Goal: Transaction & Acquisition: Purchase product/service

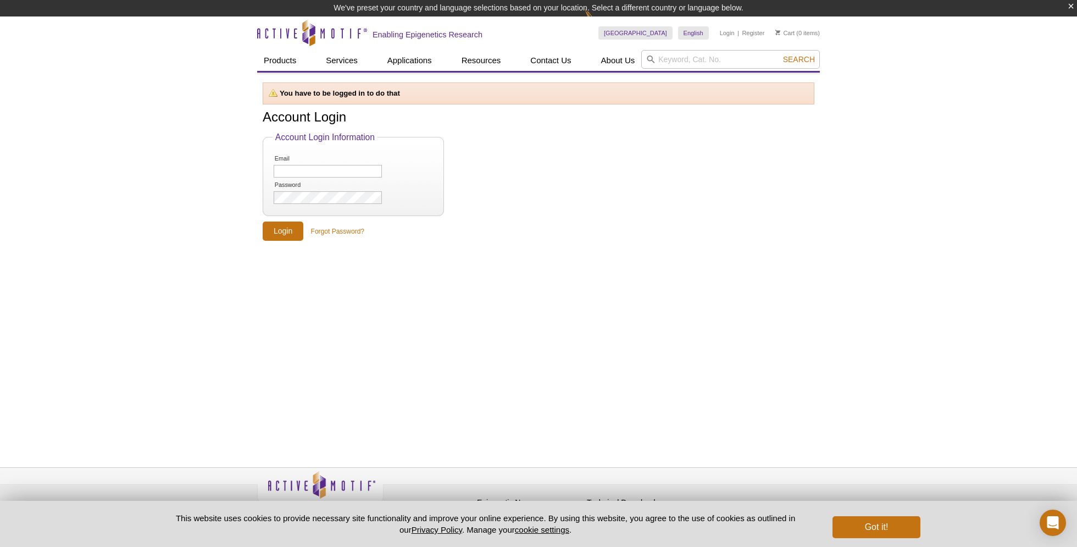
drag, startPoint x: 153, startPoint y: 168, endPoint x: 164, endPoint y: 166, distance: 11.2
click at [153, 168] on div "Active Motif Logo Enabling Epigenetics Research 0 Search Skip to content Active…" at bounding box center [538, 289] width 1077 height 547
click at [290, 169] on input "Email" at bounding box center [328, 171] width 108 height 13
type input "dmetzger@zoology.ubc.ca"
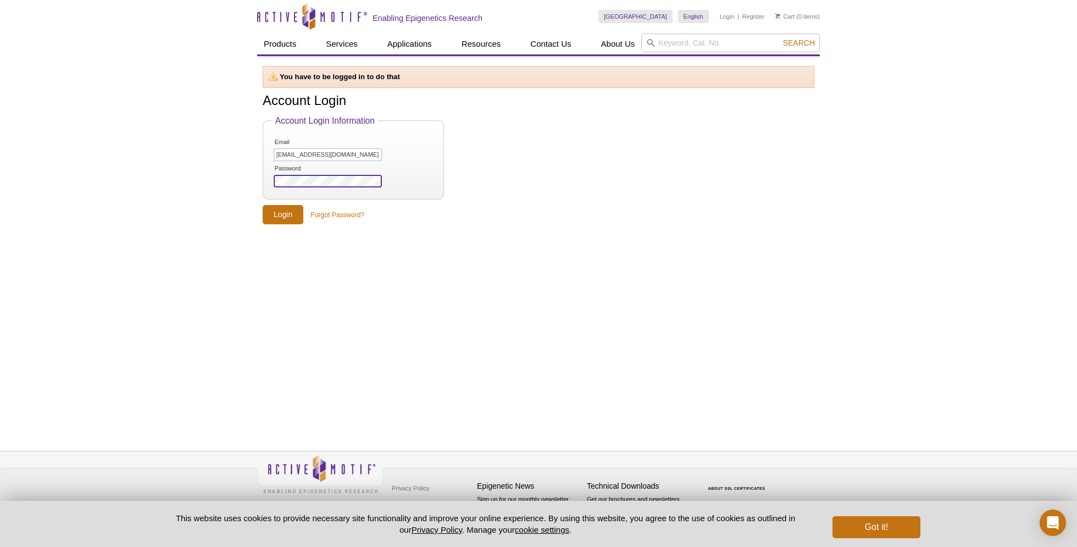
click at [263, 205] on input "Login" at bounding box center [283, 214] width 41 height 19
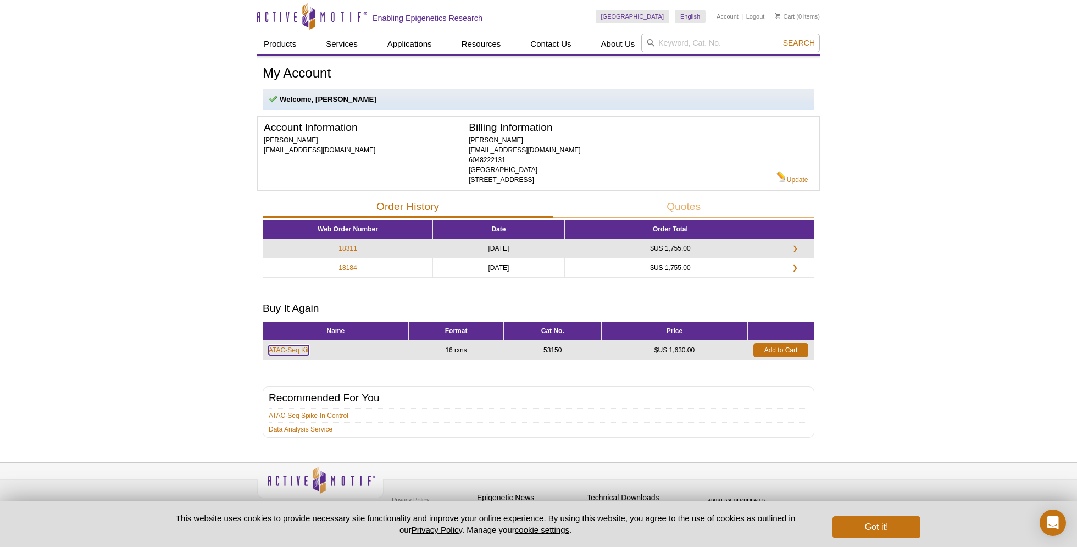
click at [296, 349] on link "ATAC-Seq Kit" at bounding box center [289, 350] width 40 height 10
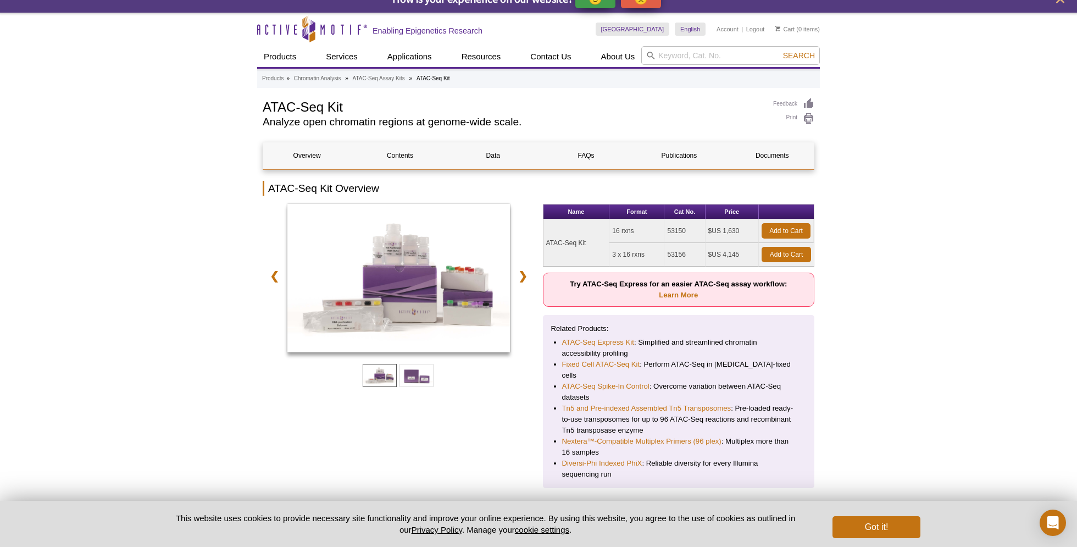
scroll to position [15, 0]
click at [781, 258] on link "Add to Cart" at bounding box center [786, 254] width 49 height 15
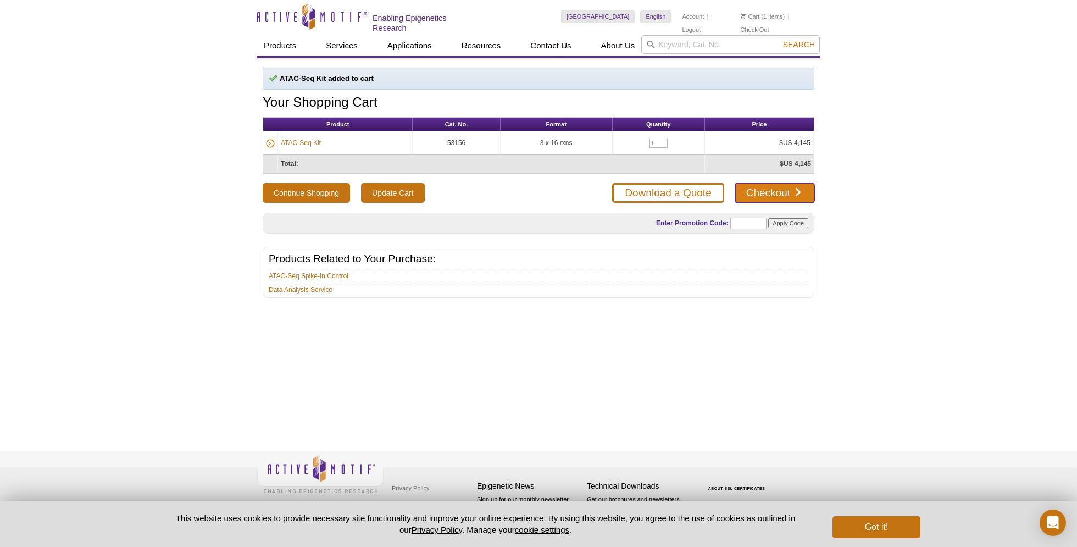
click at [767, 193] on link "Checkout" at bounding box center [774, 193] width 79 height 20
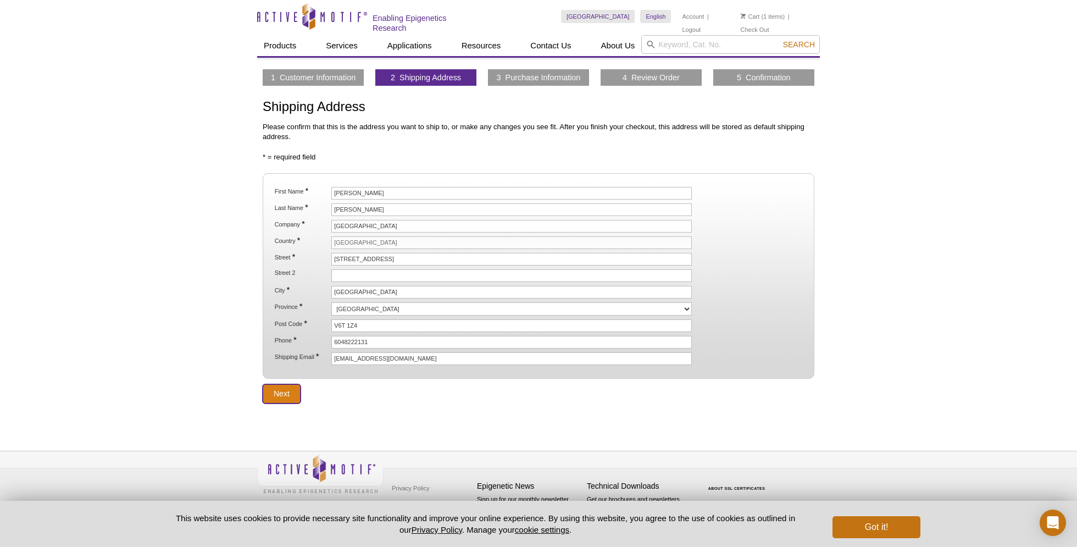
click at [263, 392] on input "Next" at bounding box center [282, 393] width 38 height 19
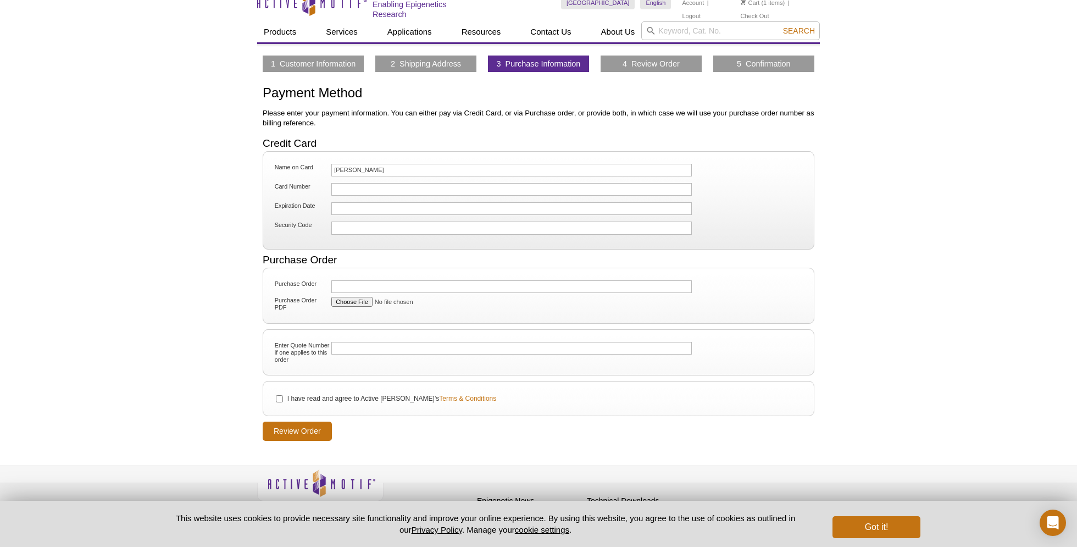
scroll to position [27, 0]
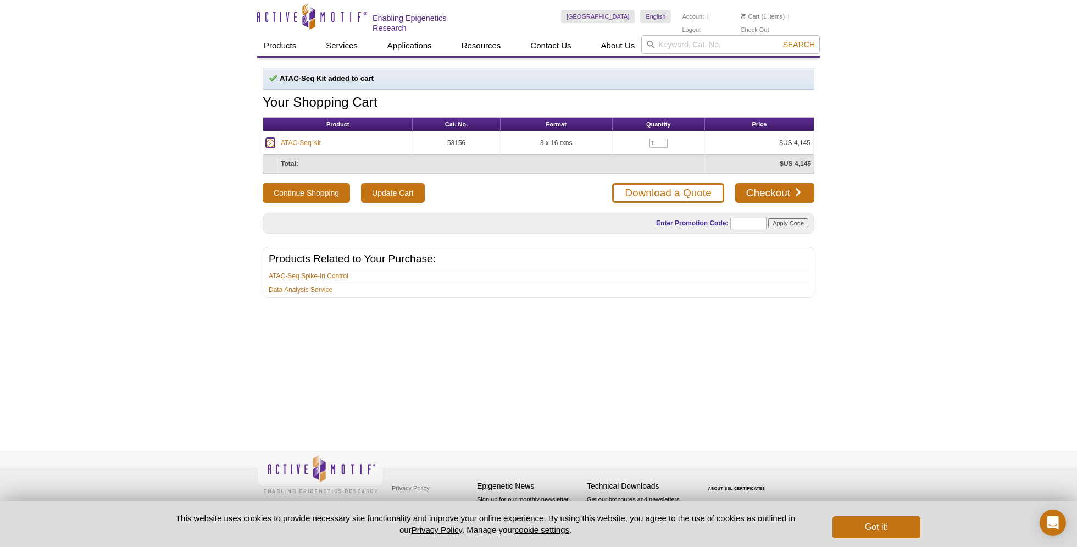
click at [274, 140] on icon at bounding box center [270, 144] width 8 height 8
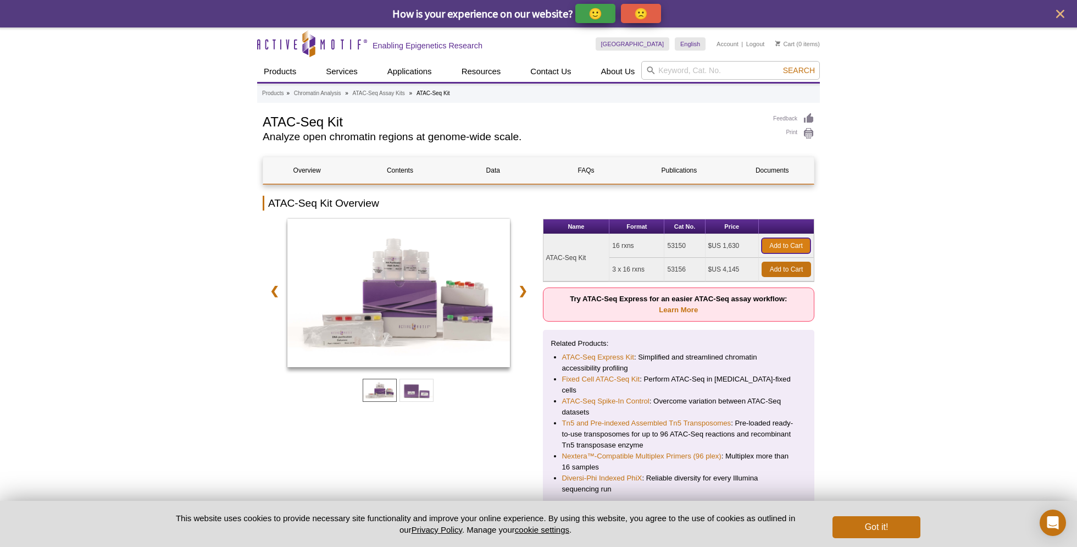
click at [791, 246] on link "Add to Cart" at bounding box center [786, 245] width 49 height 15
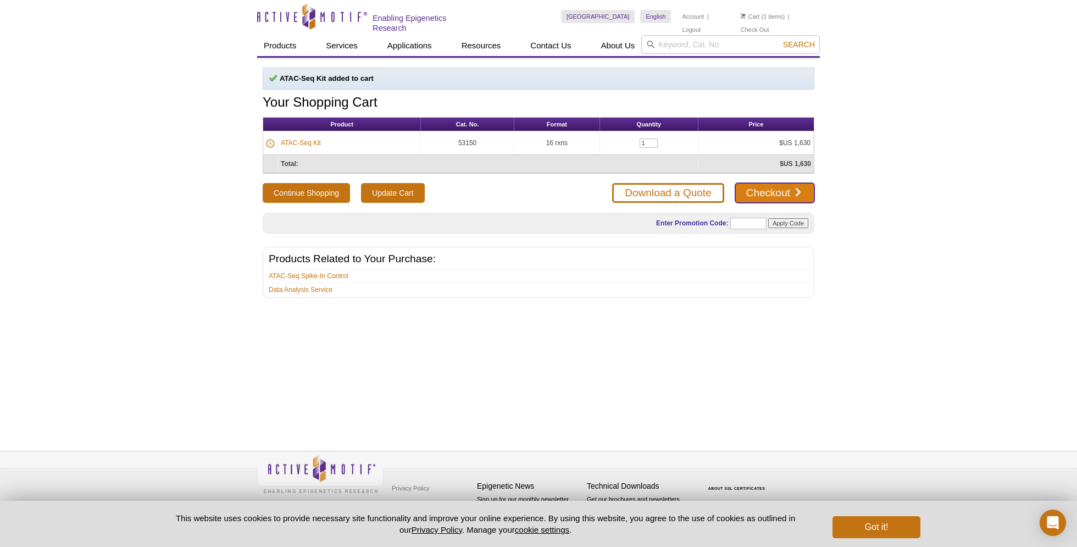
click at [777, 187] on link "Checkout" at bounding box center [774, 193] width 79 height 20
click at [647, 142] on input "1" at bounding box center [649, 143] width 18 height 9
type input "2"
click at [577, 195] on div "Continue Shopping Update Cart Download a Quote Checkout" at bounding box center [539, 193] width 552 height 20
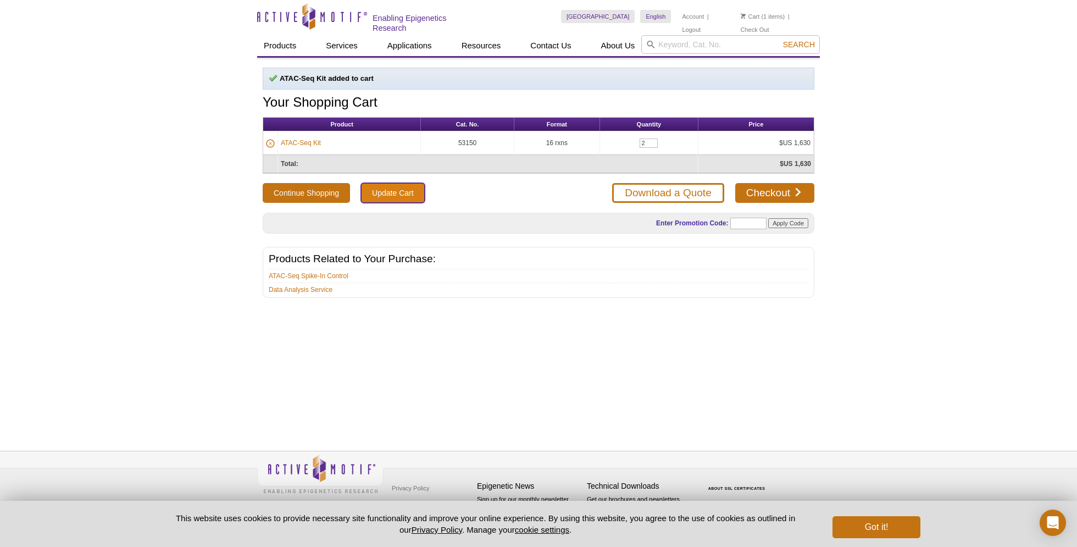
click at [382, 184] on input "Update Cart" at bounding box center [392, 193] width 63 height 20
click at [747, 187] on link "Checkout" at bounding box center [774, 193] width 79 height 20
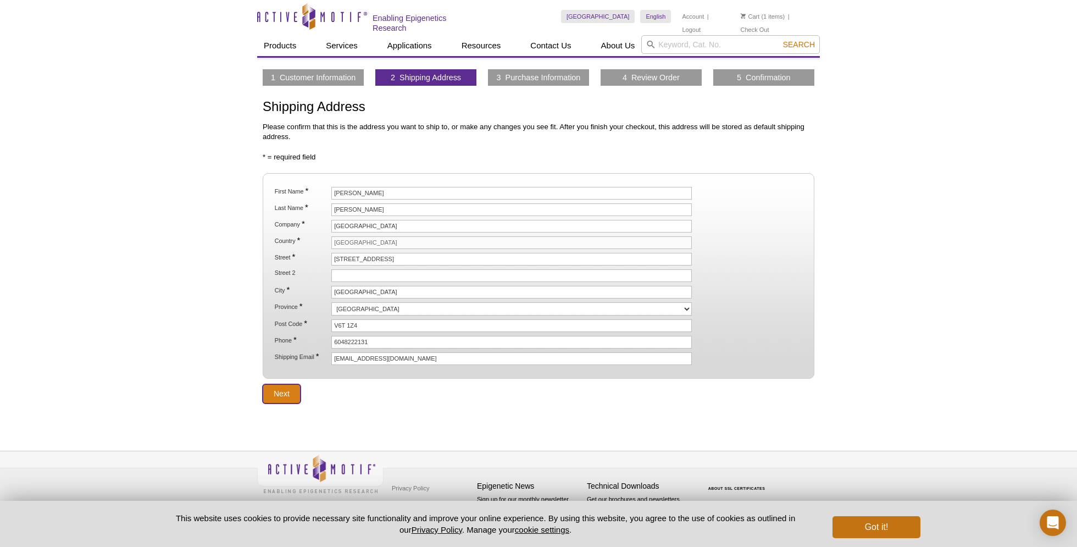
click at [284, 390] on input "Next" at bounding box center [282, 393] width 38 height 19
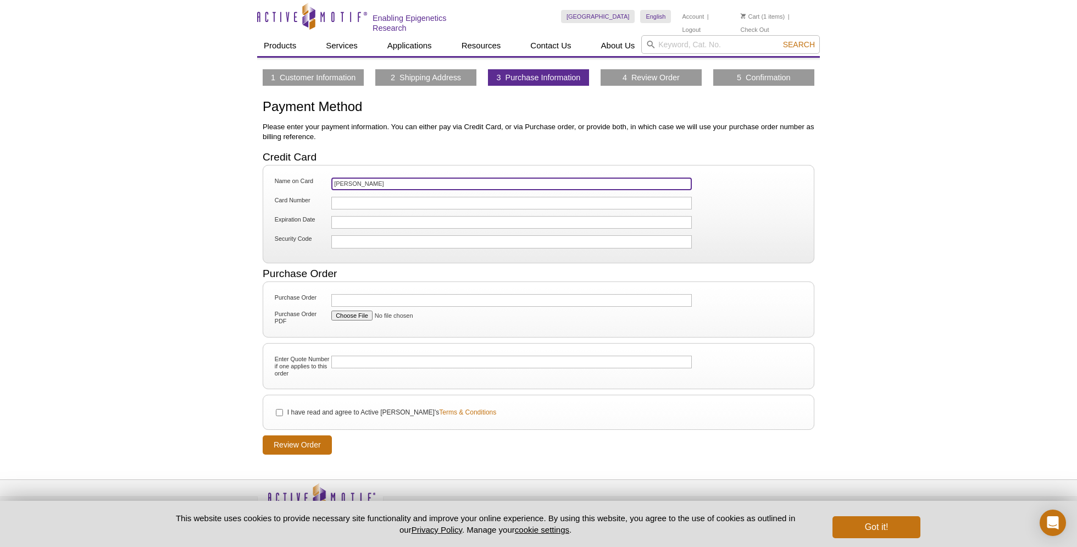
drag, startPoint x: 385, startPoint y: 182, endPoint x: 220, endPoint y: 167, distance: 165.7
click at [220, 167] on div "Active Motif Logo Enabling Epigenetics Research 1 Search Skip to content Active…" at bounding box center [538, 287] width 1077 height 575
type input "[PERSON_NAME]"
click at [280, 410] on input "I have read and agree to Active Motif's Terms & Conditions" at bounding box center [279, 412] width 7 height 7
checkbox input "true"
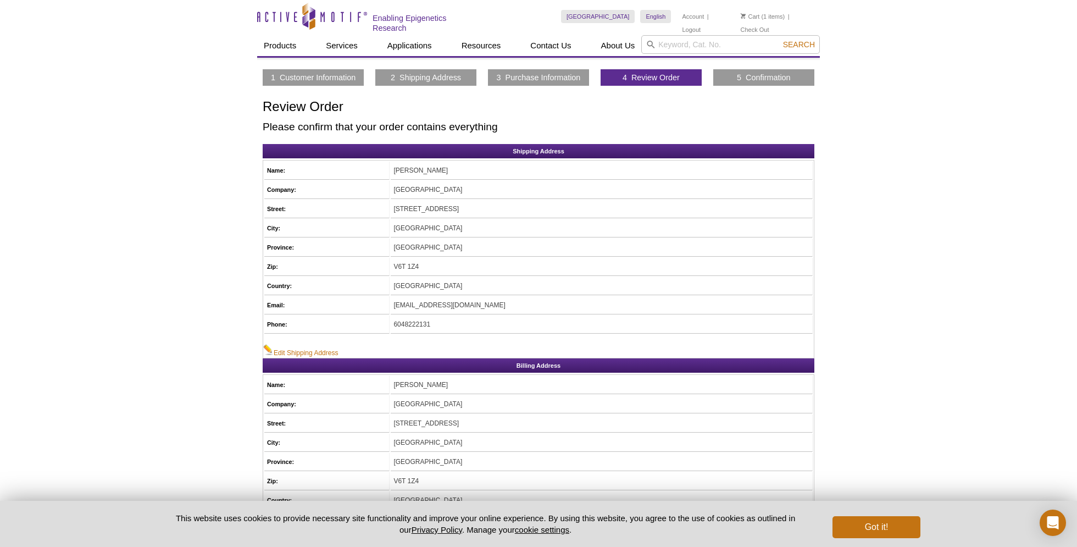
scroll to position [1, 0]
click at [542, 74] on link "3 Purchase Information" at bounding box center [539, 77] width 84 height 10
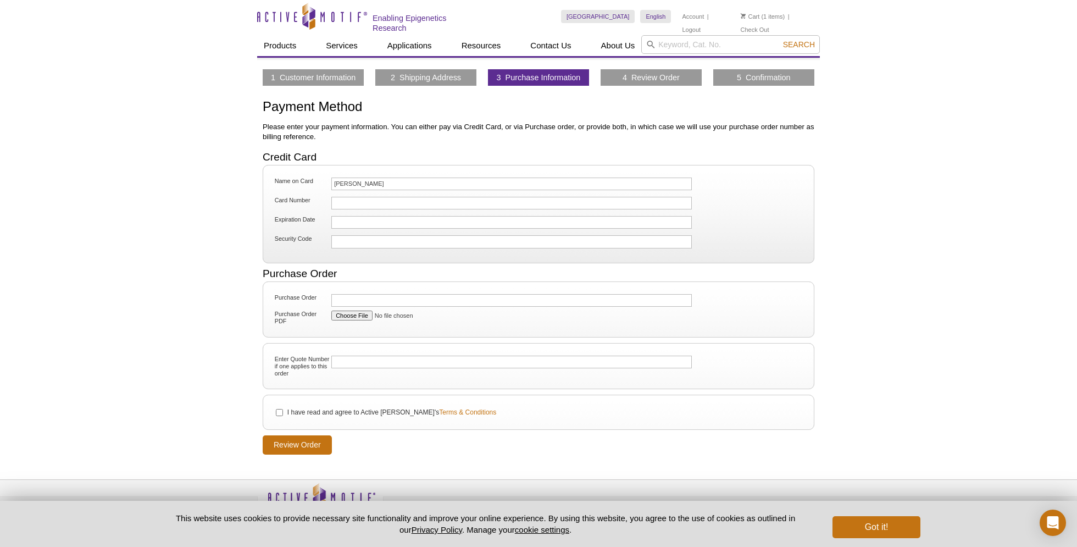
click at [674, 80] on link "4 Review Order" at bounding box center [651, 78] width 57 height 10
click at [748, 14] on link "Cart" at bounding box center [750, 17] width 19 height 8
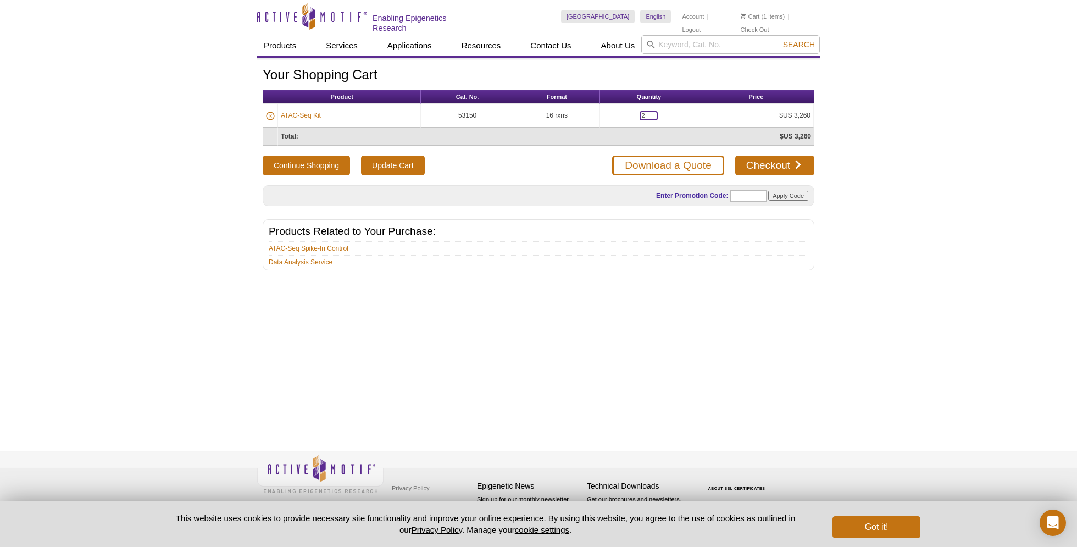
click at [649, 111] on input "2" at bounding box center [649, 115] width 18 height 9
type input "1"
click at [759, 171] on link "Checkout" at bounding box center [774, 166] width 79 height 20
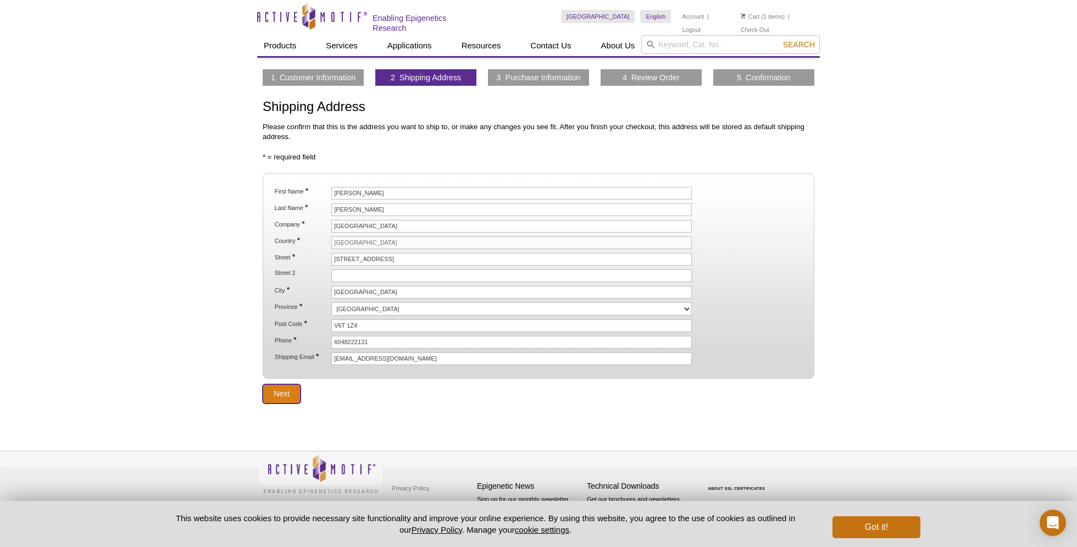
click at [285, 393] on input "Next" at bounding box center [282, 393] width 38 height 19
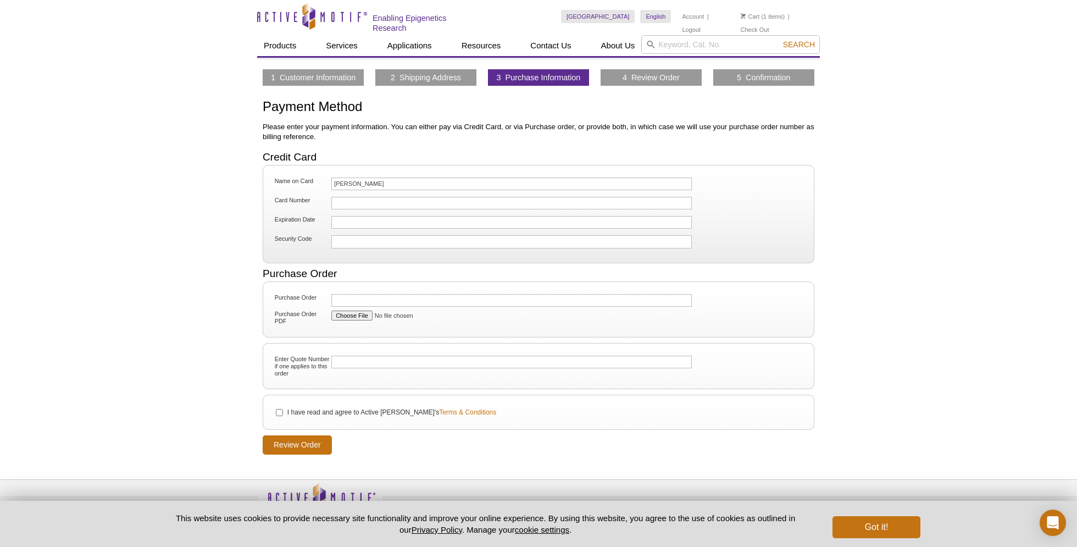
click at [374, 216] on div at bounding box center [511, 222] width 361 height 13
click at [373, 216] on div at bounding box center [511, 222] width 361 height 13
click at [358, 235] on div at bounding box center [511, 241] width 361 height 13
drag, startPoint x: 280, startPoint y: 411, endPoint x: 284, endPoint y: 423, distance: 13.4
click at [280, 411] on input "I have read and agree to Active [PERSON_NAME]'s Terms & Conditions" at bounding box center [279, 412] width 7 height 7
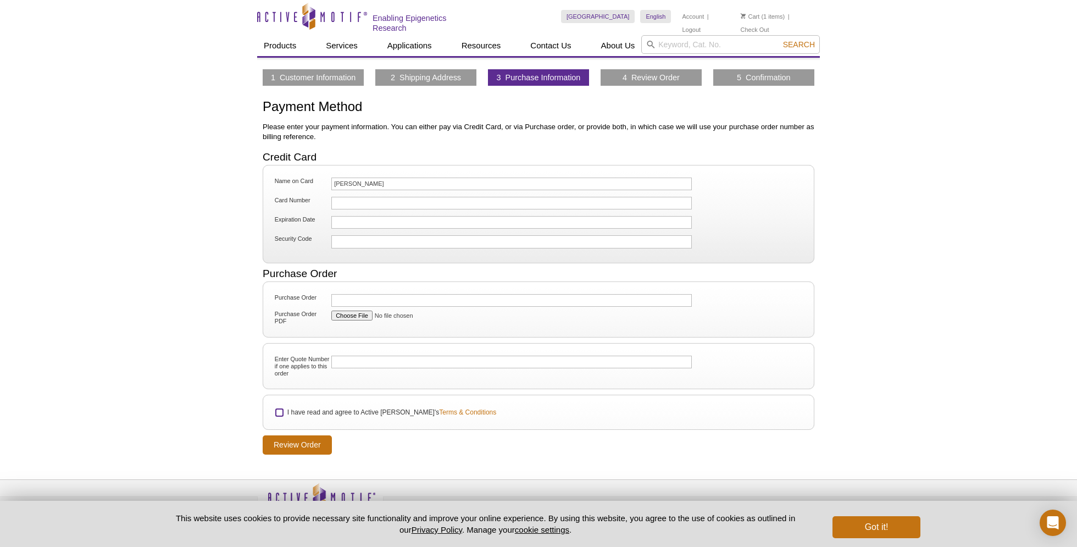
checkbox input "true"
click at [290, 439] on input "Review Order" at bounding box center [297, 444] width 69 height 19
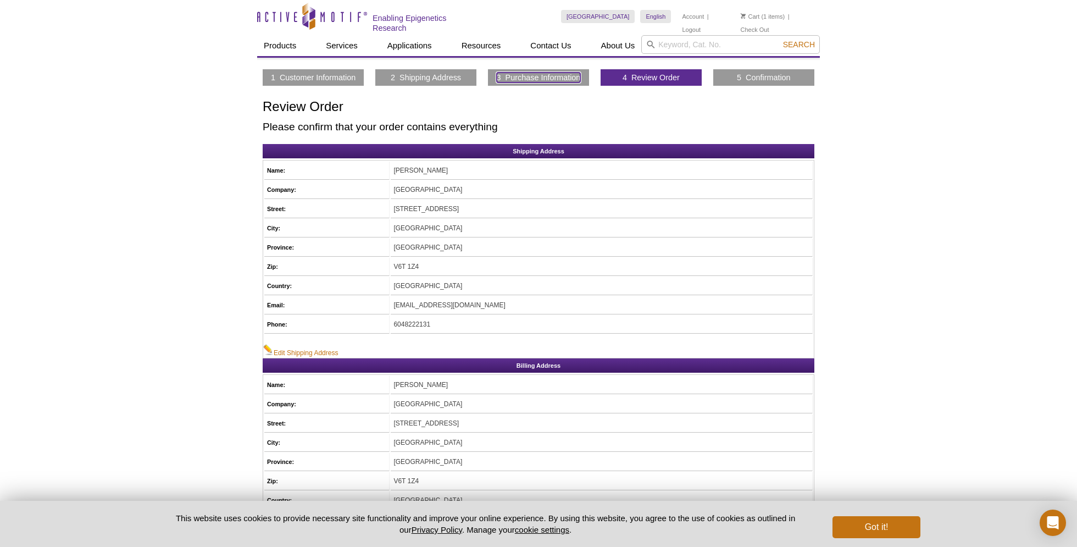
click at [524, 73] on link "3 Purchase Information" at bounding box center [539, 78] width 84 height 10
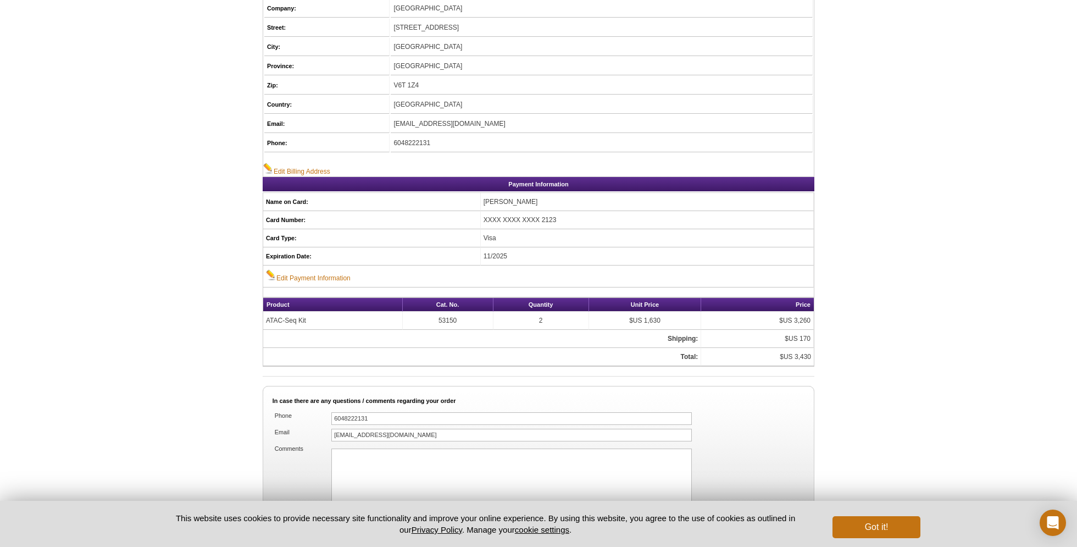
scroll to position [478, 0]
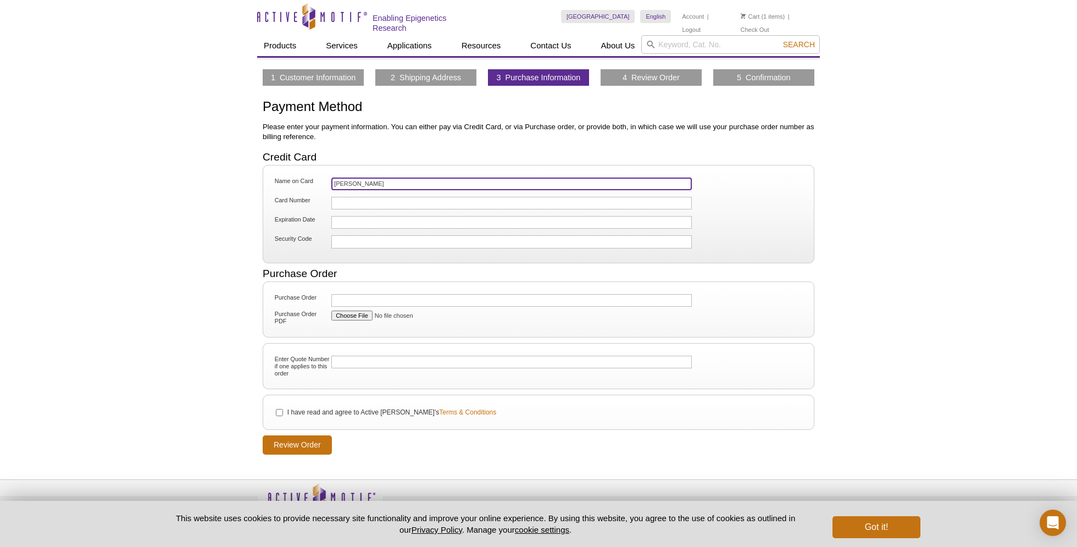
click at [366, 180] on input "[PERSON_NAME]" at bounding box center [511, 184] width 361 height 13
type input "[PERSON_NAME]"
click at [355, 245] on div at bounding box center [511, 241] width 361 height 13
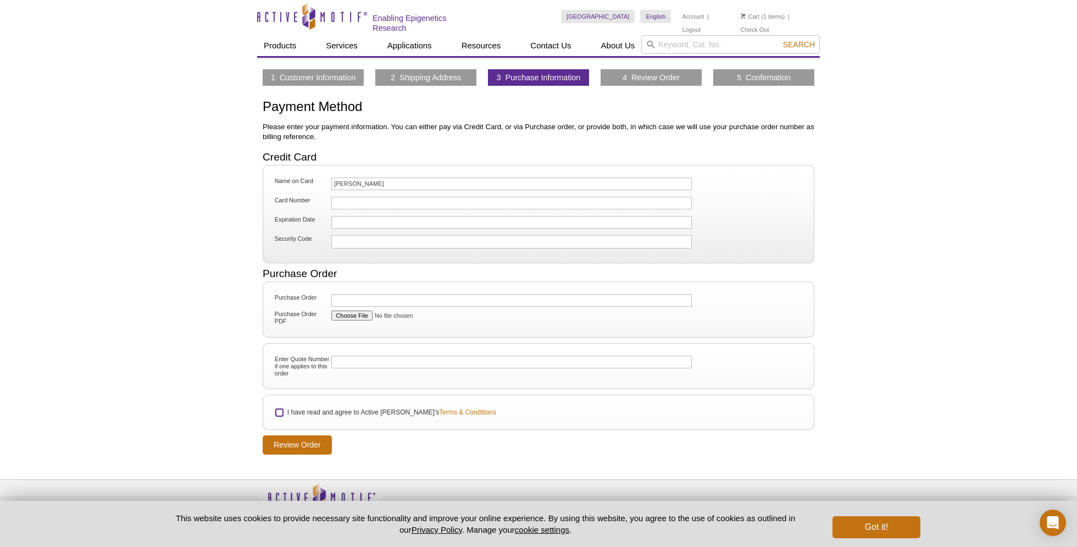
click at [280, 412] on input "I have read and agree to Active [PERSON_NAME]'s Terms & Conditions" at bounding box center [279, 412] width 7 height 7
checkbox input "true"
click at [288, 447] on input "Review Order" at bounding box center [297, 444] width 69 height 19
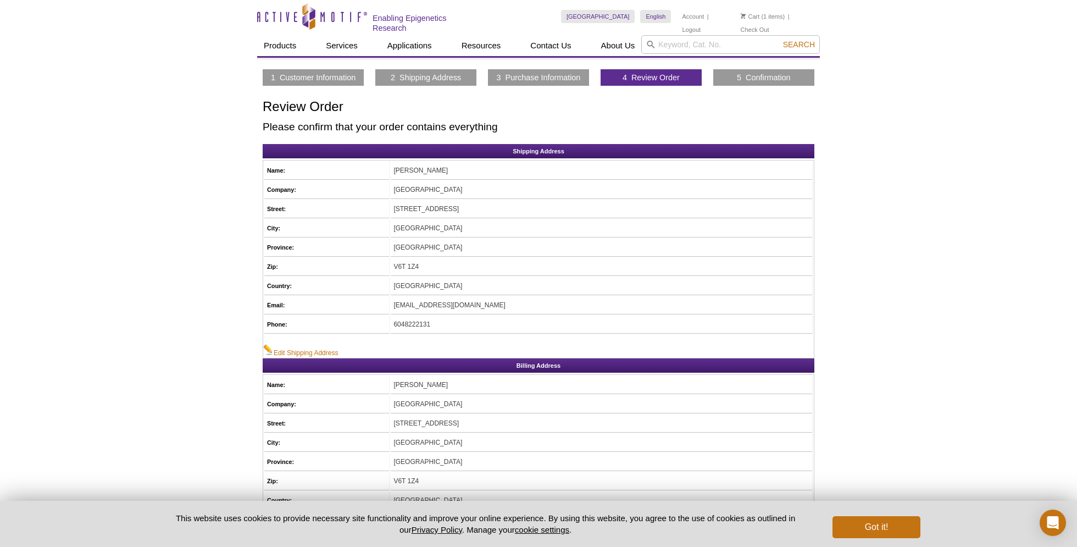
click at [766, 14] on li "Cart (1 items)" at bounding box center [763, 16] width 45 height 13
click at [743, 16] on img at bounding box center [743, 15] width 5 height 5
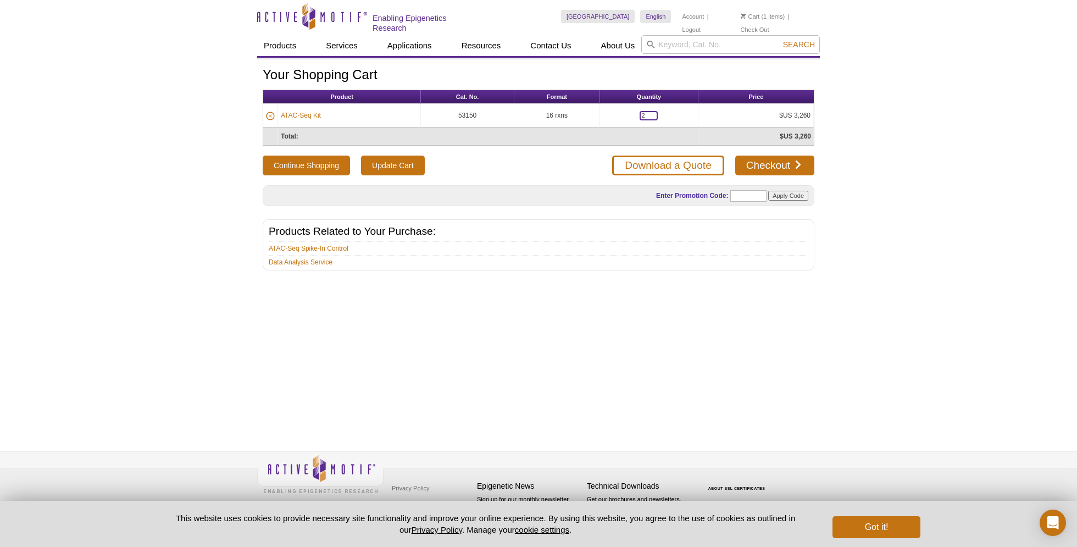
click at [647, 113] on input "2" at bounding box center [649, 115] width 18 height 9
type input "1"
click at [404, 168] on input "Update Cart" at bounding box center [392, 166] width 63 height 20
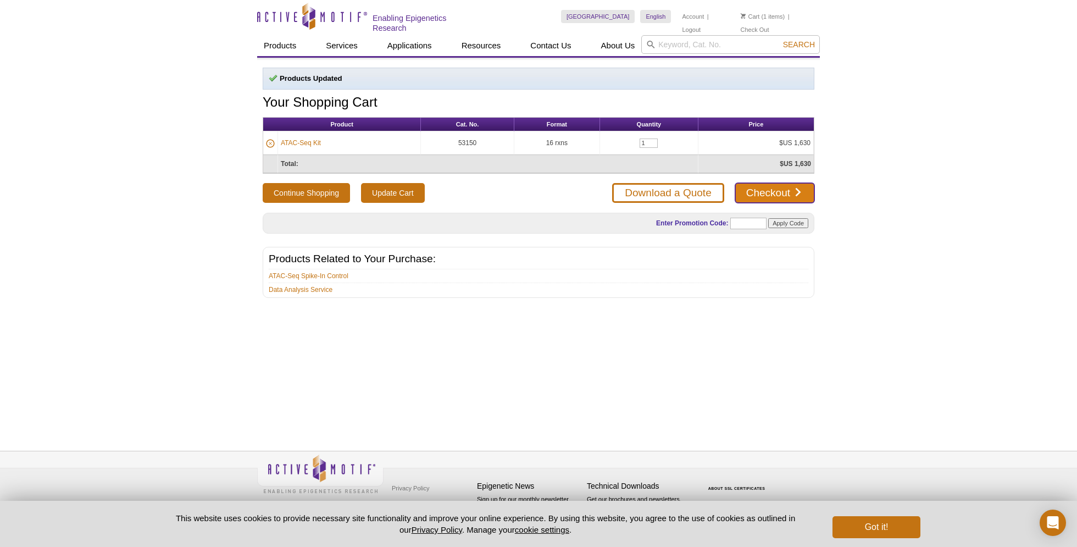
click at [754, 197] on link "Checkout" at bounding box center [774, 193] width 79 height 20
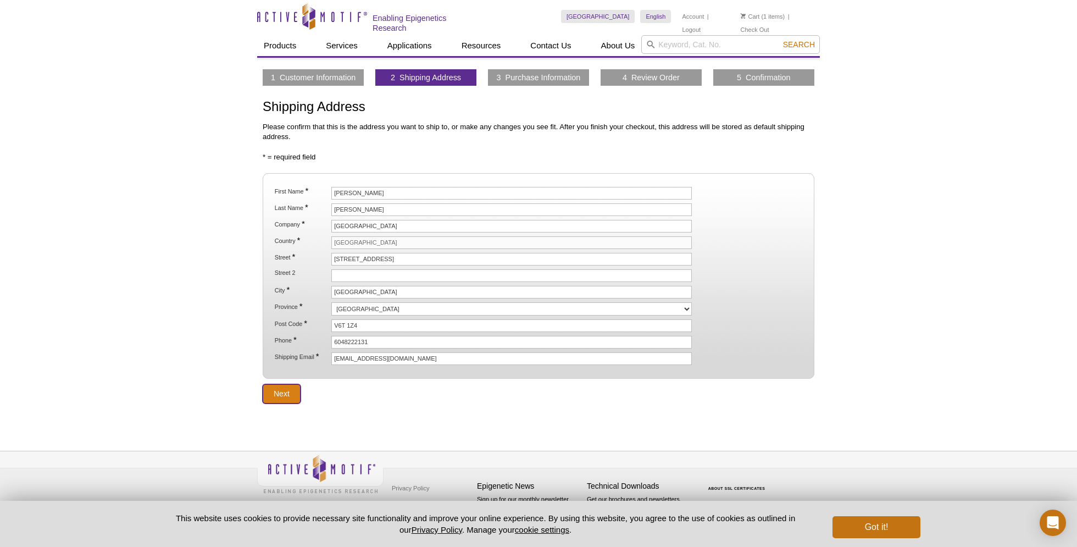
click at [279, 395] on input "Next" at bounding box center [282, 393] width 38 height 19
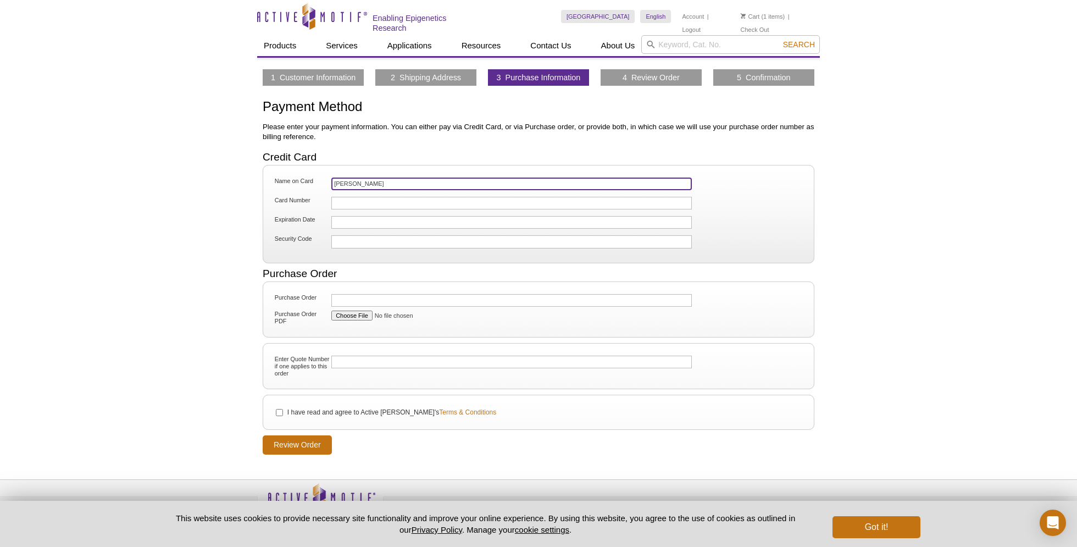
click at [358, 178] on input "David Metzger" at bounding box center [511, 184] width 361 height 13
type input "[PERSON_NAME]"
click at [279, 411] on input "I have read and agree to Active Motif's Terms & Conditions" at bounding box center [279, 412] width 7 height 7
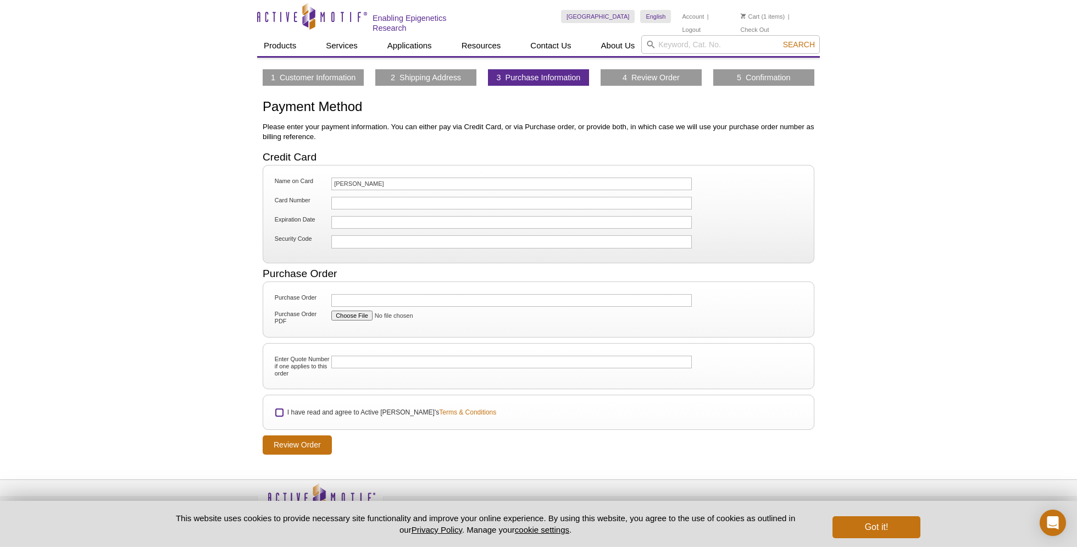
checkbox input "true"
click at [286, 444] on input "Review Order" at bounding box center [297, 444] width 69 height 19
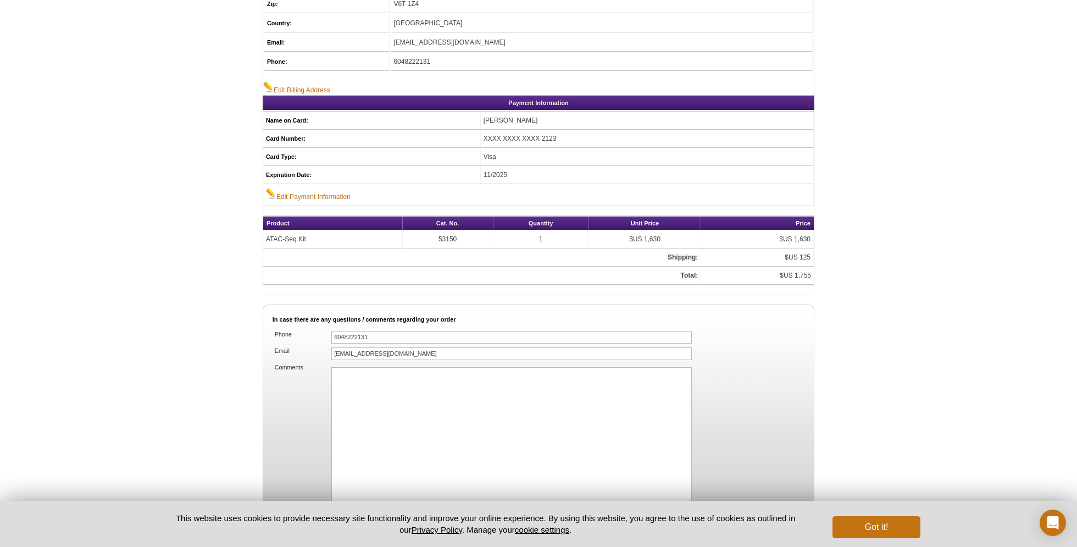
scroll to position [597, 0]
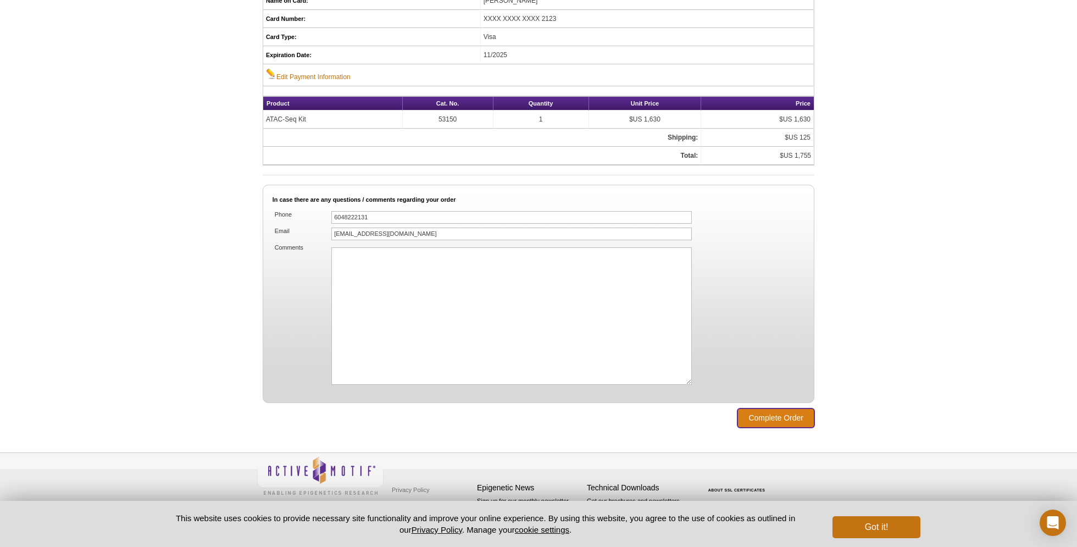
click at [783, 414] on input "Complete Order" at bounding box center [776, 417] width 77 height 19
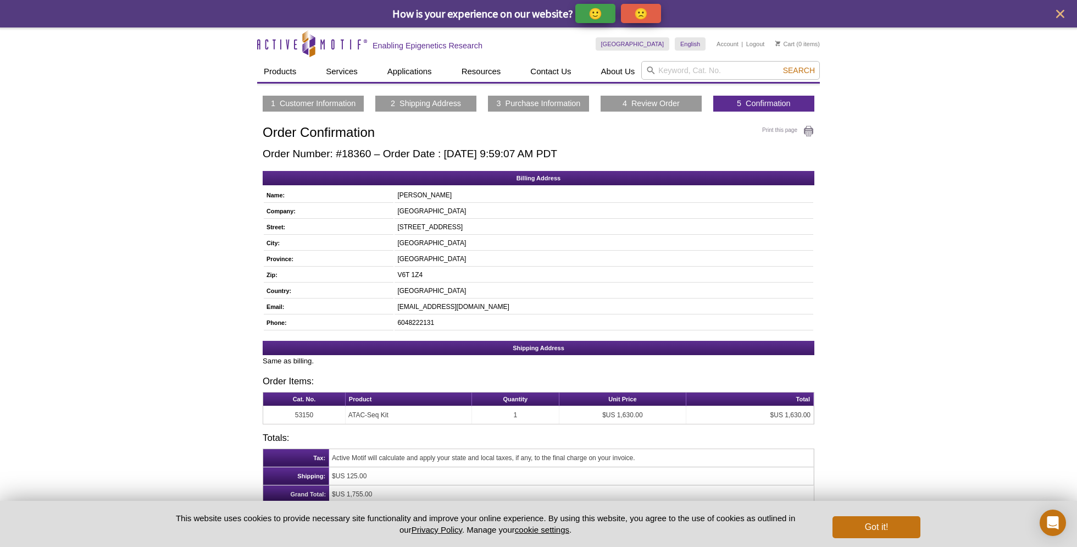
scroll to position [87, 0]
